Goal: Find contact information: Find contact information

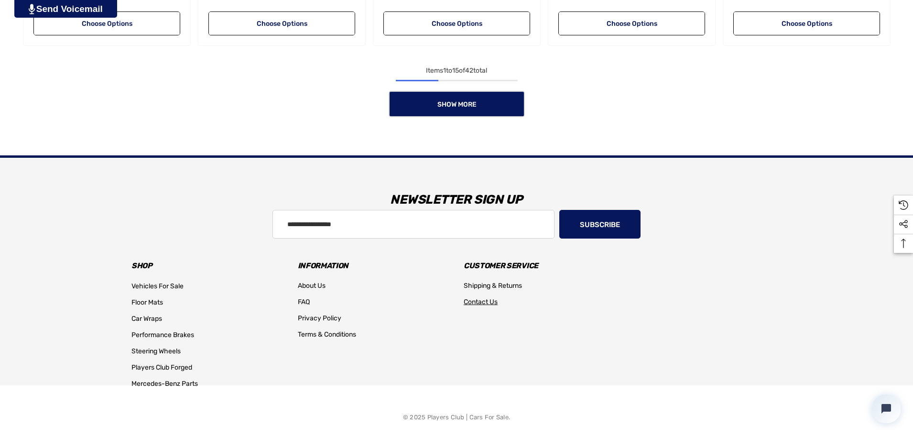
click at [477, 299] on span "Contact Us" at bounding box center [481, 302] width 34 height 8
